Goal: Transaction & Acquisition: Purchase product/service

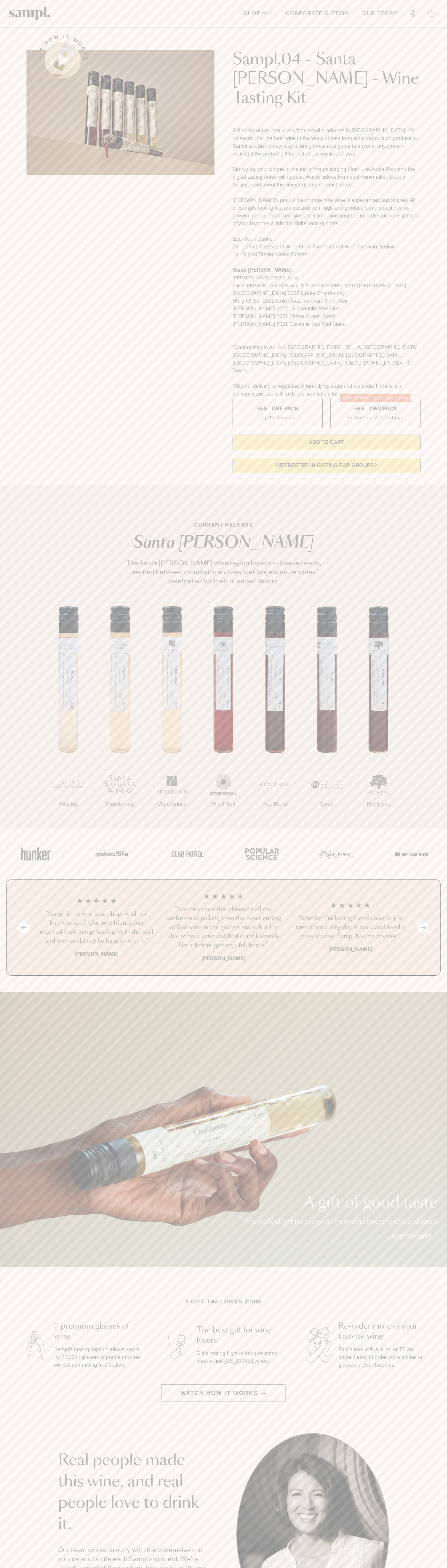
click at [370, 19] on link "Our Story" at bounding box center [379, 13] width 41 height 14
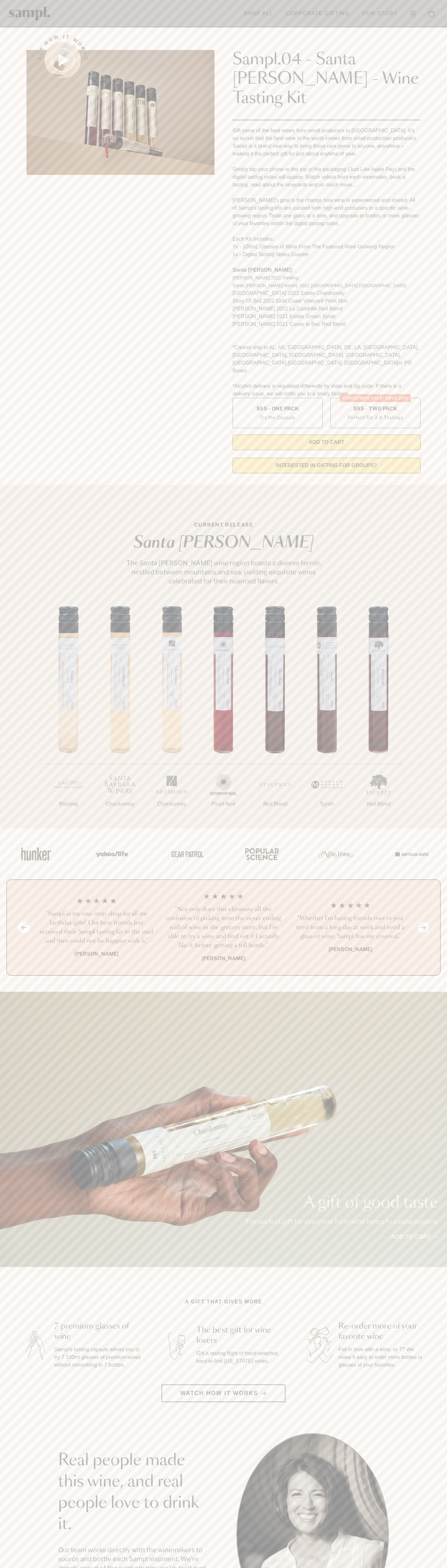
click at [261, 1567] on html "Skip to main content Toggle navigation menu Shop All Corporate Gifting Our Stor…" at bounding box center [224, 1304] width 447 height 2608
click at [9, 658] on div "1/7 Riesling 2/7 Chardonnay 3/7" at bounding box center [224, 717] width 447 height 222
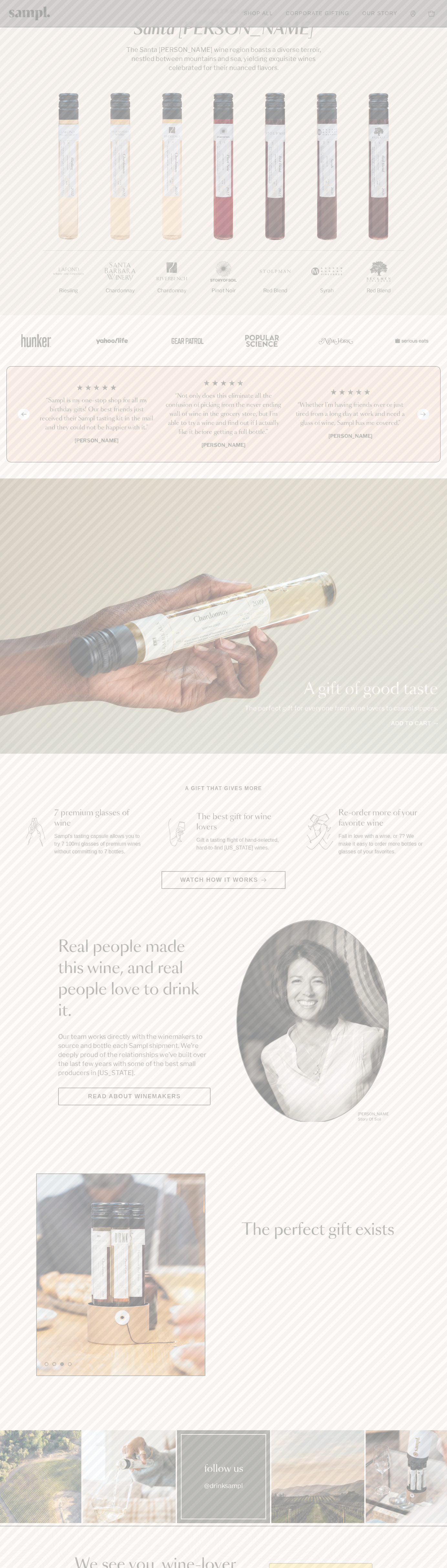
scroll to position [1005, 0]
